Goal: Navigation & Orientation: Find specific page/section

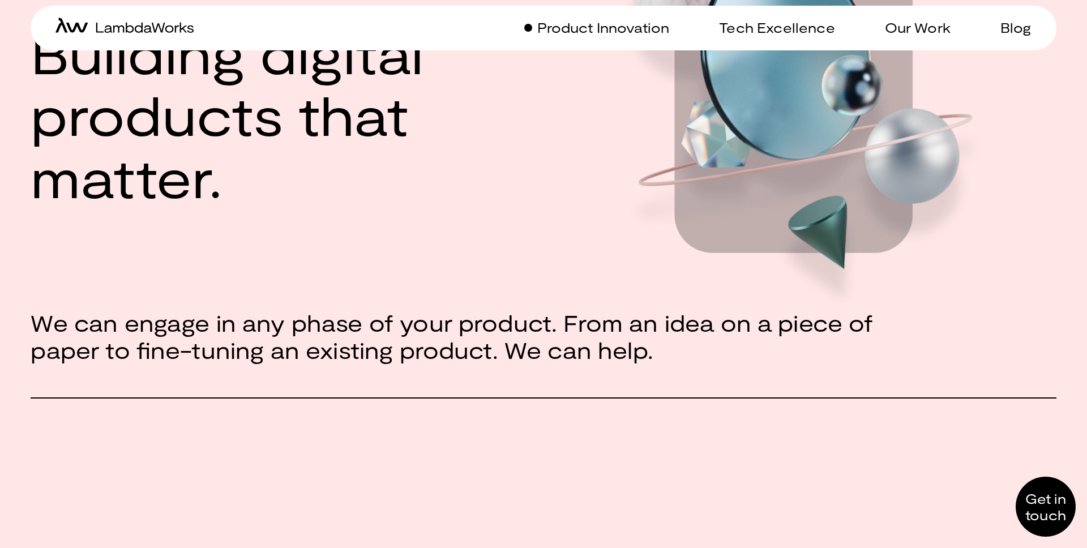
scroll to position [200, 0]
click at [771, 35] on p "Tech Excellence" at bounding box center [776, 27] width 115 height 16
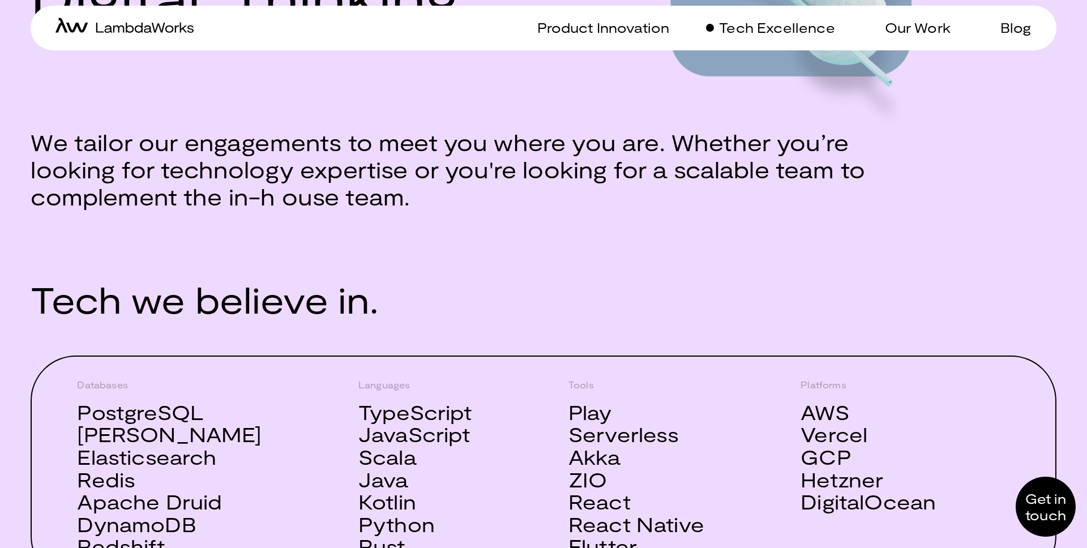
scroll to position [377, 0]
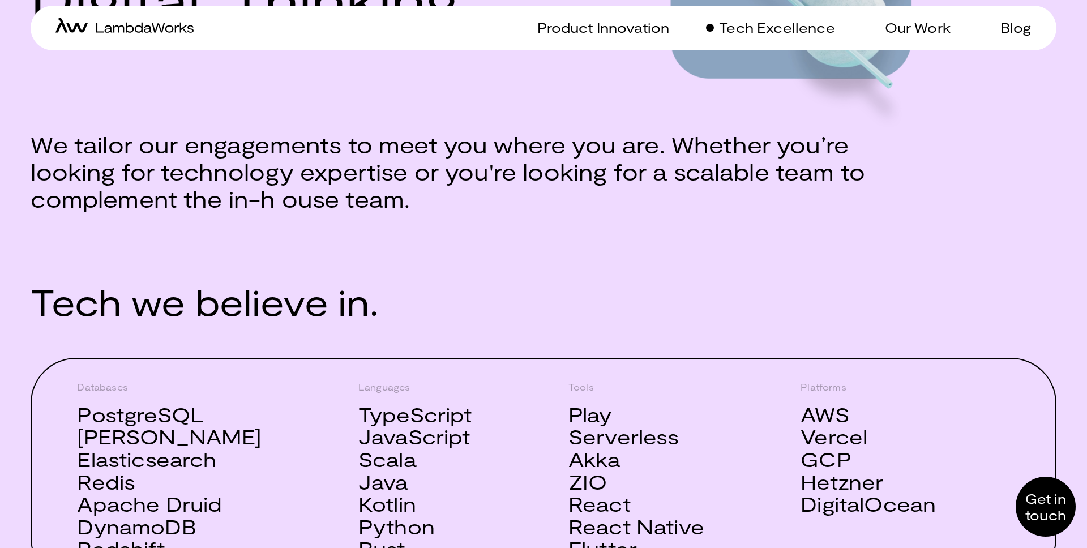
click at [602, 36] on div "Product Innovation Tech Excellence Our Work Blog" at bounding box center [793, 28] width 500 height 45
click at [603, 23] on p "Product Innovation" at bounding box center [603, 27] width 132 height 16
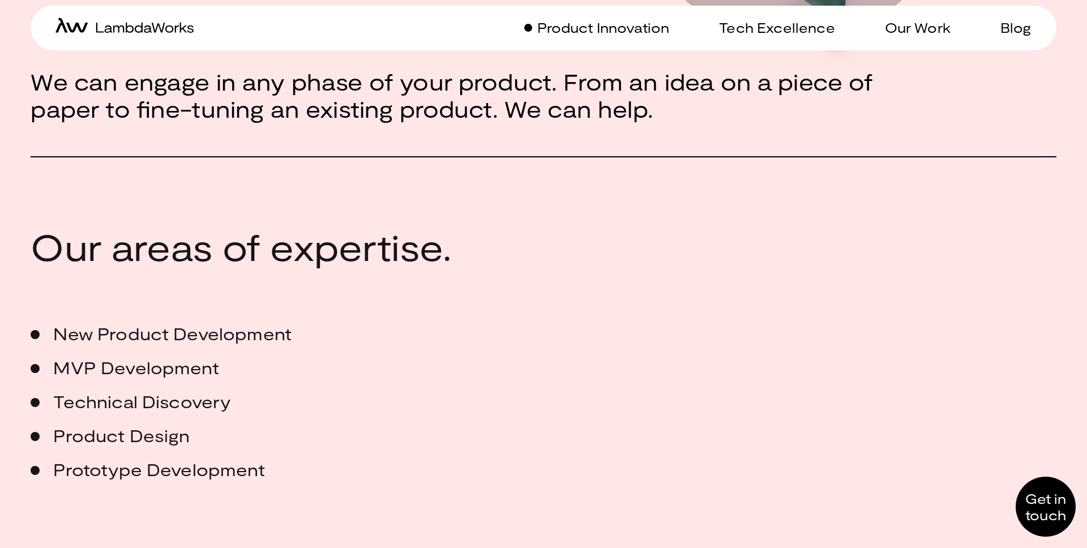
scroll to position [445, 0]
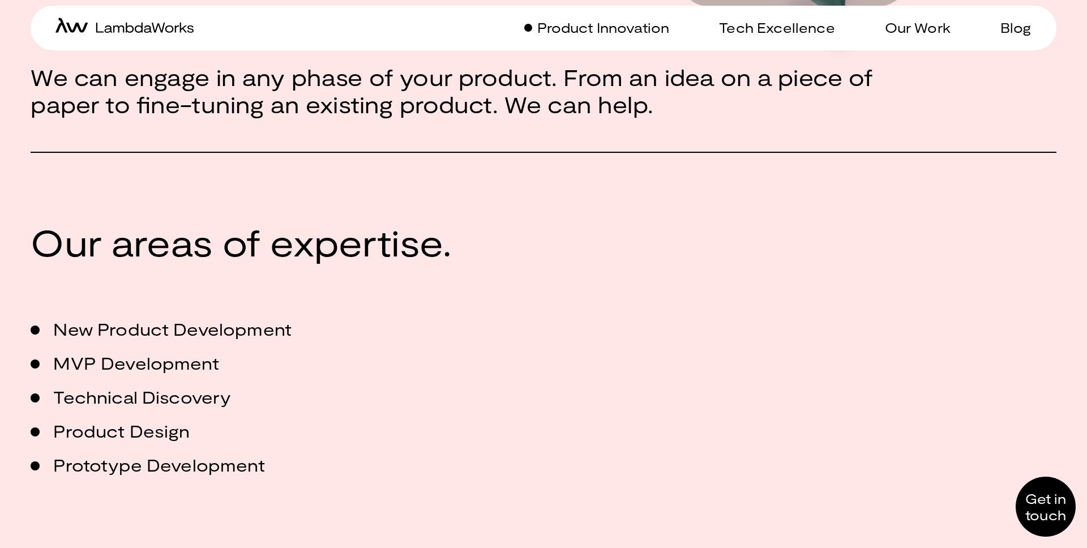
click at [145, 30] on icon "home-icon" at bounding box center [144, 28] width 97 height 10
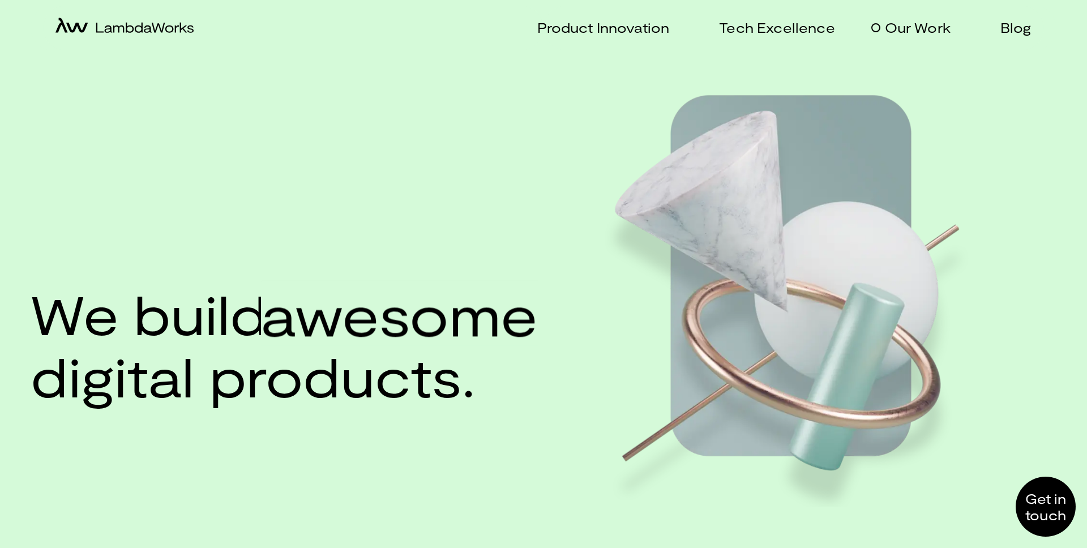
click at [912, 25] on p "Our Work" at bounding box center [918, 27] width 66 height 16
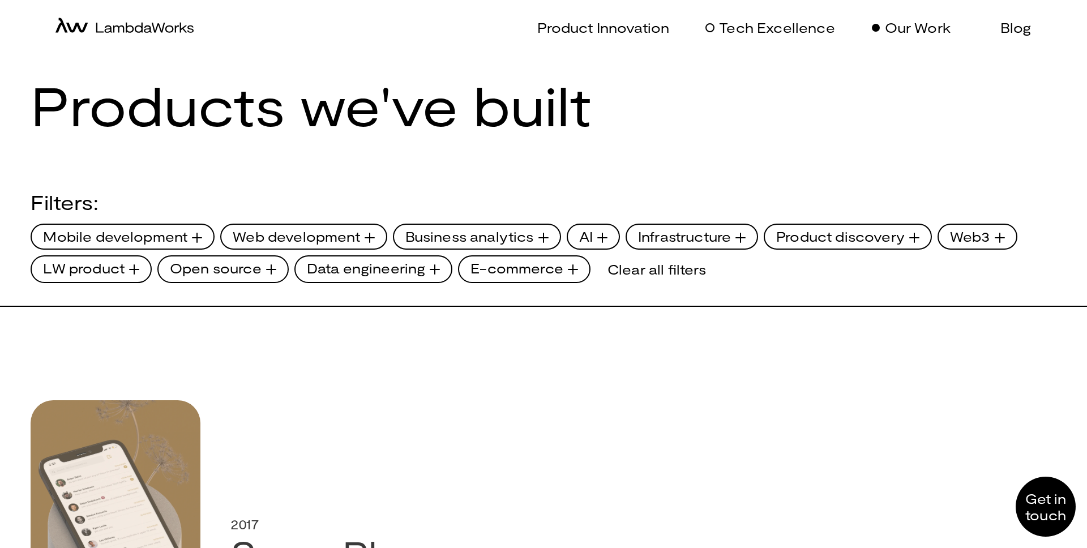
click at [772, 28] on p "Tech Excellence" at bounding box center [776, 27] width 115 height 16
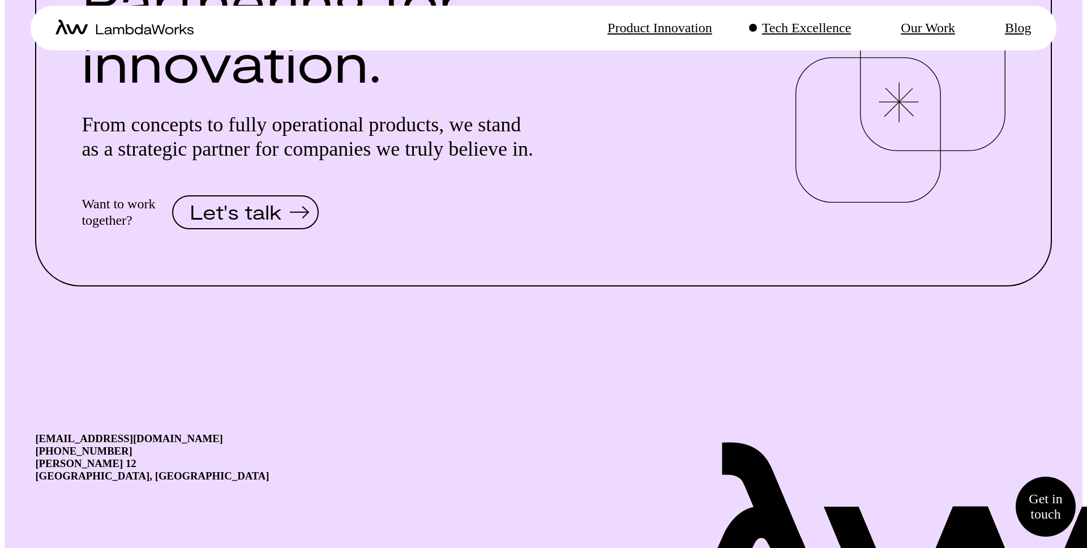
scroll to position [2417, 0]
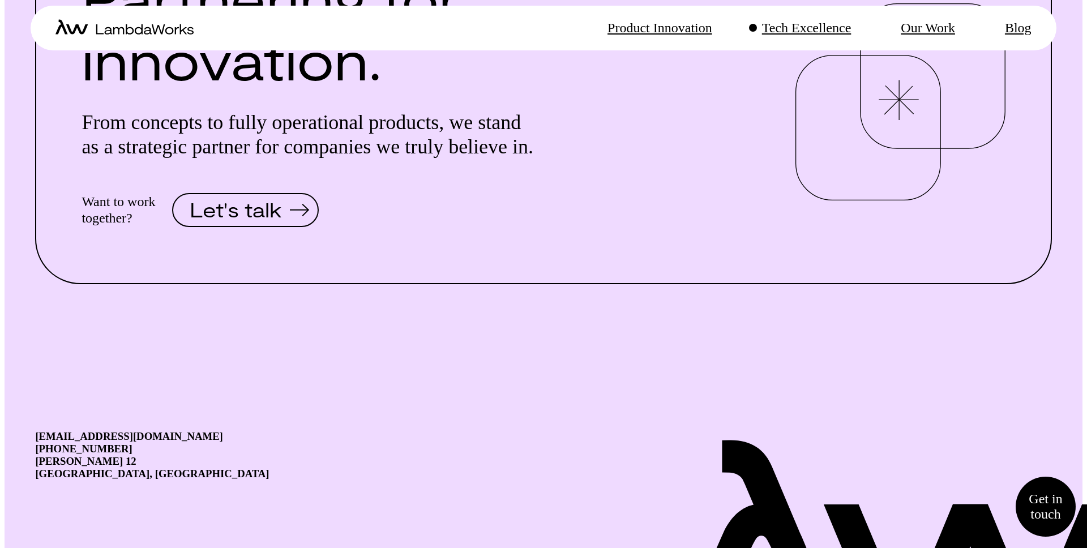
click at [612, 36] on p "Product Innovation" at bounding box center [659, 28] width 105 height 16
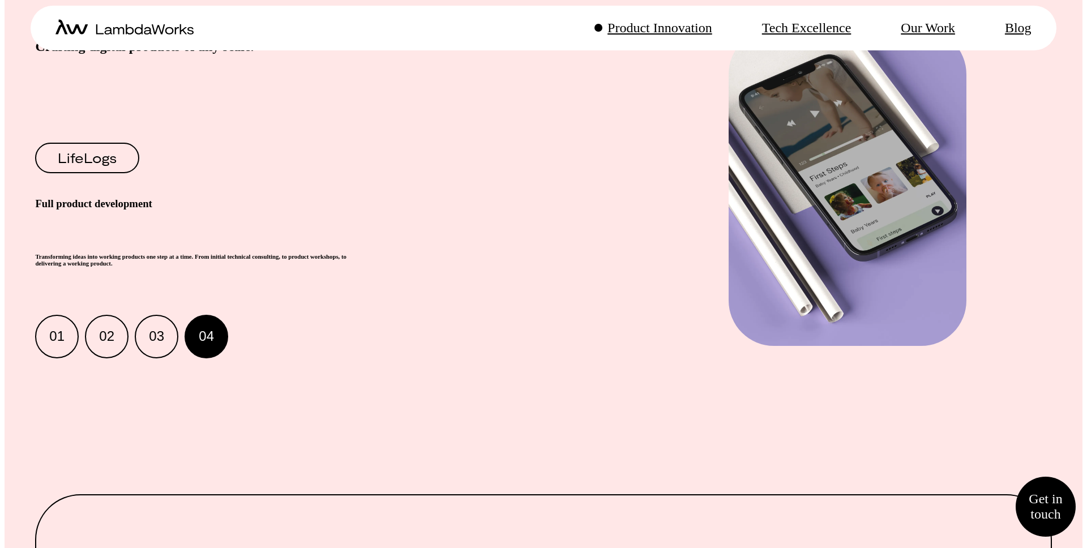
scroll to position [1934, 0]
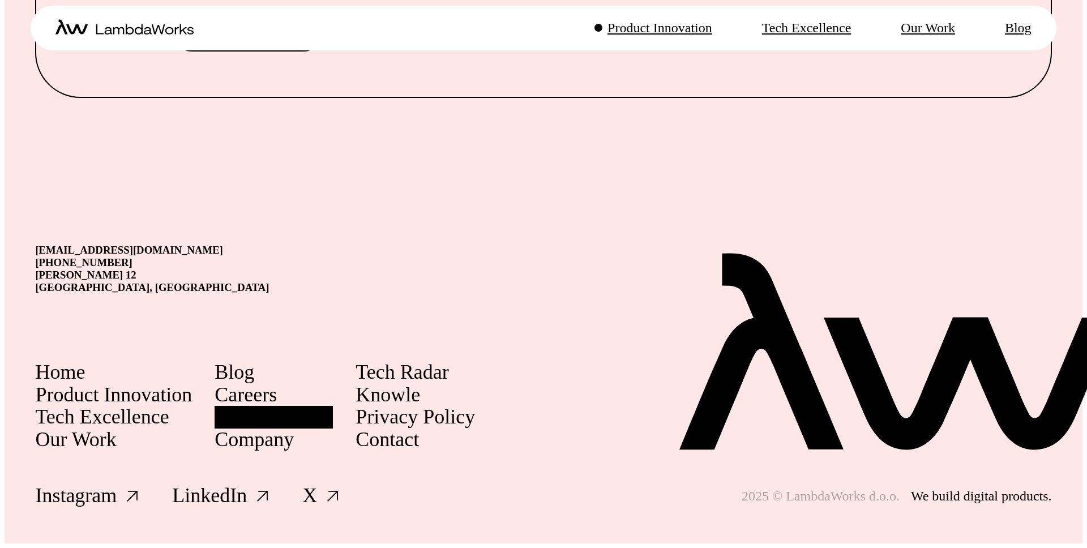
click at [318, 428] on link "Scala Services" at bounding box center [273, 417] width 118 height 23
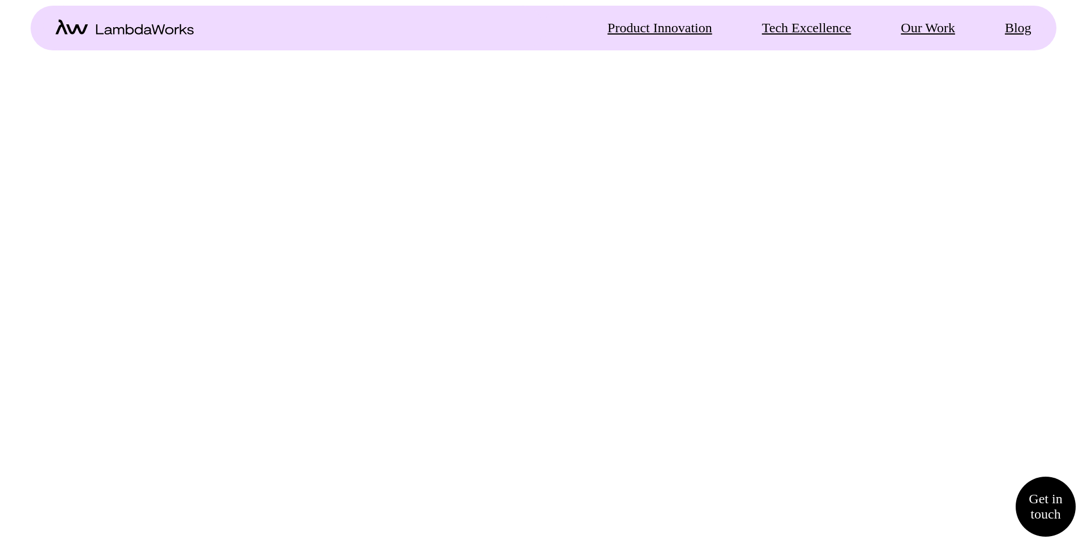
scroll to position [2683, 0]
